Goal: Transaction & Acquisition: Purchase product/service

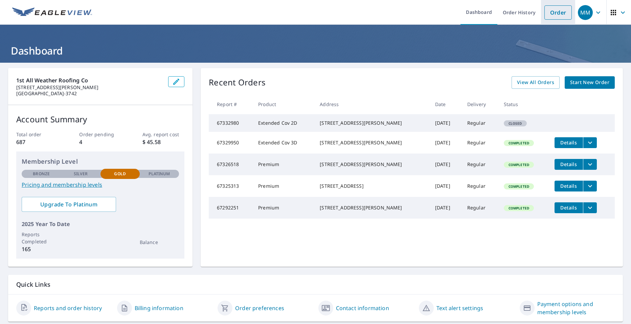
click at [560, 11] on link "Order" at bounding box center [558, 12] width 27 height 14
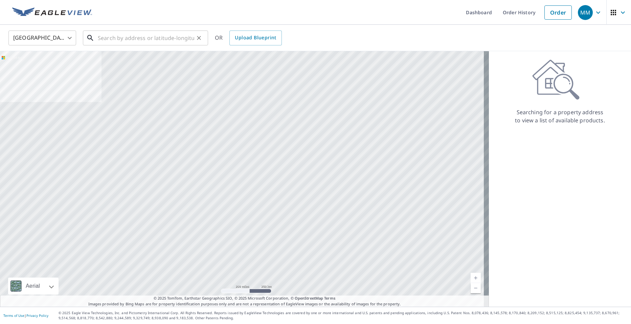
click at [151, 41] on input "text" at bounding box center [146, 37] width 96 height 19
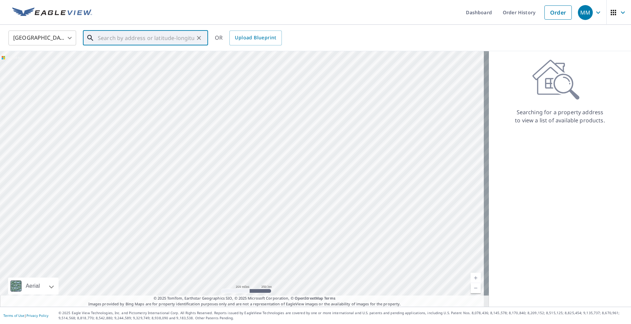
paste input "[STREET_ADDRESS]"
click at [154, 59] on span "[STREET_ADDRESS]" at bounding box center [149, 57] width 106 height 8
type input "[STREET_ADDRESS]"
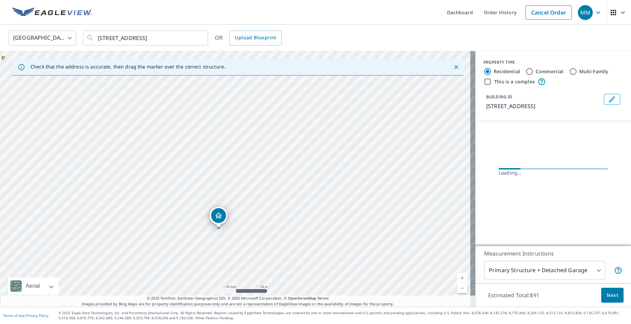
drag, startPoint x: 76, startPoint y: 114, endPoint x: 245, endPoint y: 227, distance: 203.2
click at [245, 227] on div "[STREET_ADDRESS]" at bounding box center [238, 178] width 476 height 255
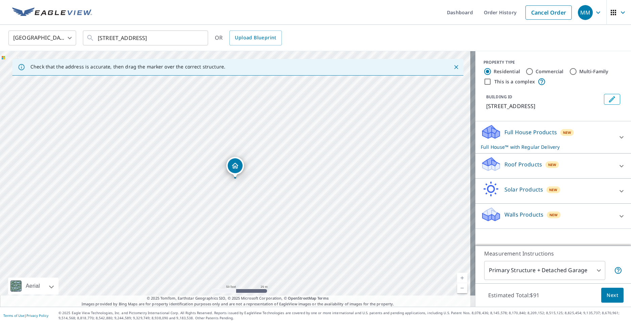
click at [484, 163] on icon at bounding box center [490, 161] width 15 height 8
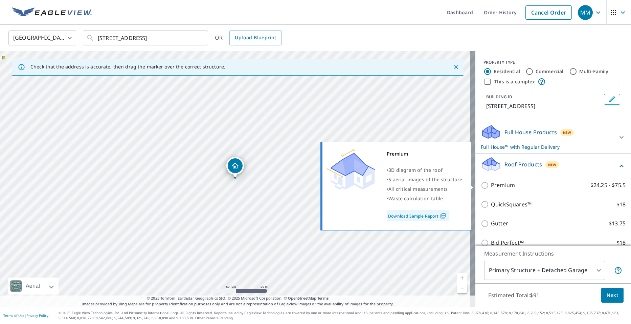
click at [491, 183] on p "Premium" at bounding box center [503, 185] width 24 height 8
click at [487, 183] on input "Premium $24.25 - $75.5" at bounding box center [486, 185] width 10 height 8
checkbox input "true"
checkbox input "false"
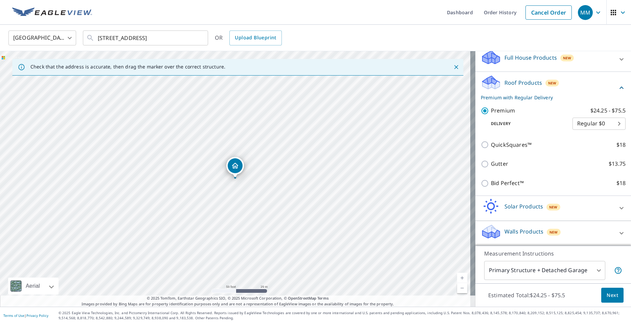
scroll to position [75, 0]
click at [606, 301] on button "Next" at bounding box center [612, 294] width 22 height 15
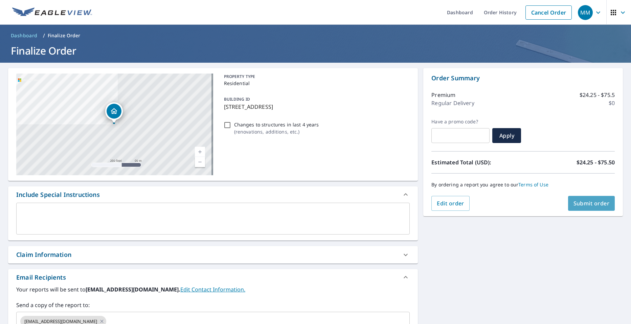
click at [593, 199] on span "Submit order" at bounding box center [592, 202] width 36 height 7
checkbox input "true"
